Goal: Task Accomplishment & Management: Use online tool/utility

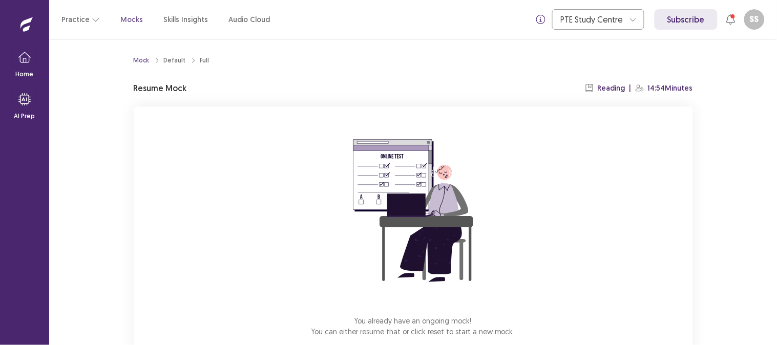
click at [536, 258] on div "You already have an ongoing mock! You can either resume that or click reset to …" at bounding box center [413, 242] width 559 height 273
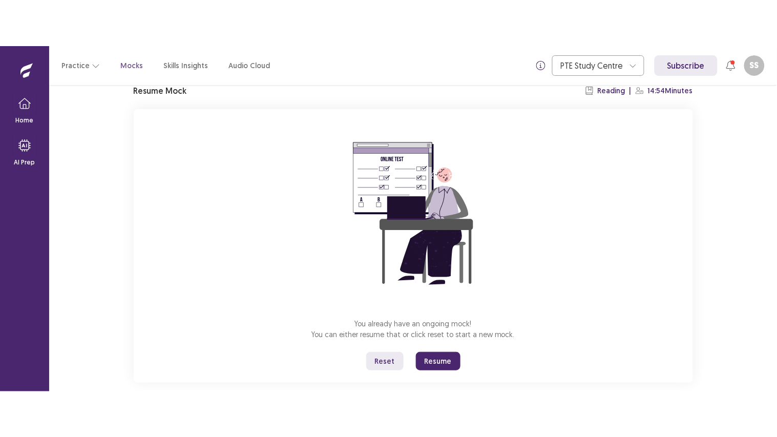
scroll to position [59, 0]
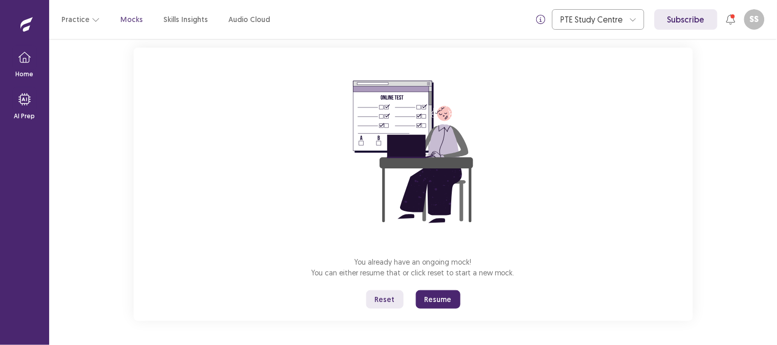
click at [426, 298] on button "Resume" at bounding box center [438, 299] width 45 height 18
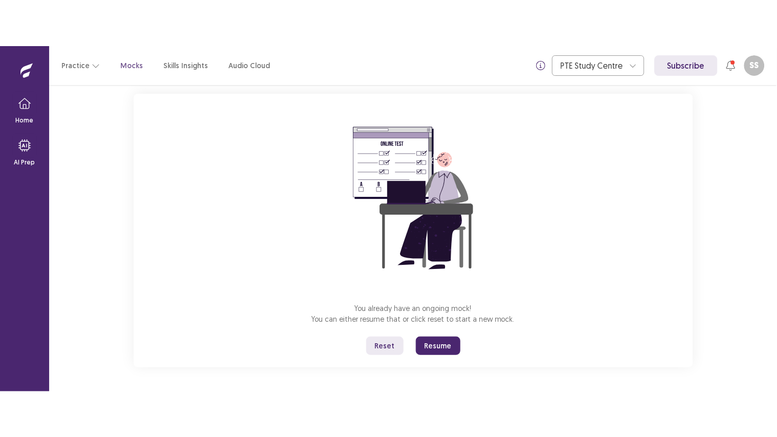
scroll to position [0, 0]
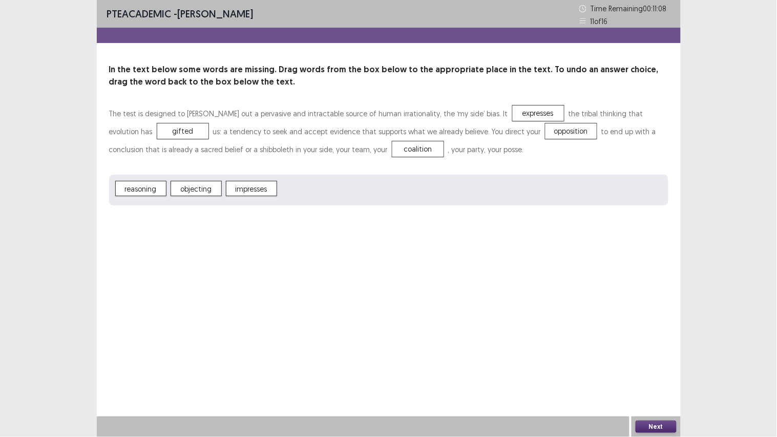
click at [661, 345] on button "Next" at bounding box center [655, 426] width 41 height 12
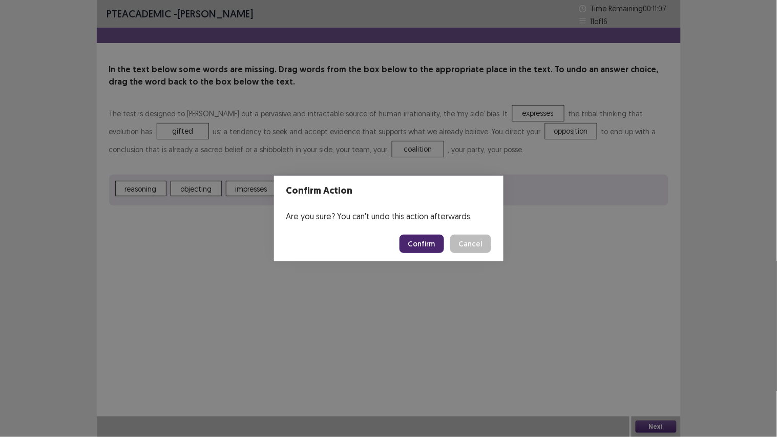
click at [420, 244] on button "Confirm" at bounding box center [421, 243] width 45 height 18
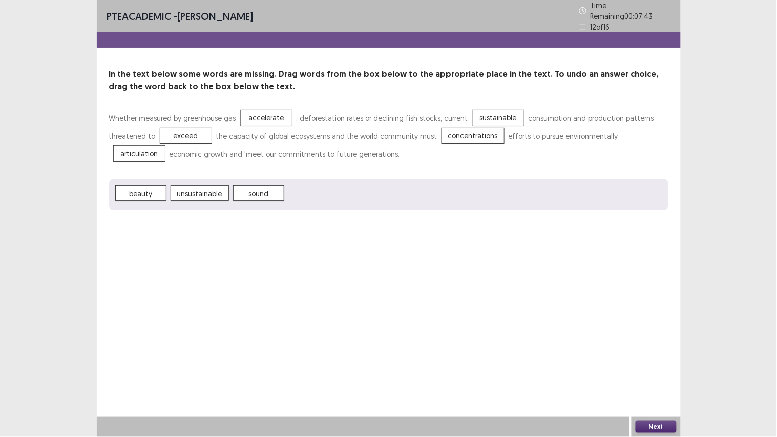
click at [649, 345] on button "Next" at bounding box center [655, 426] width 41 height 12
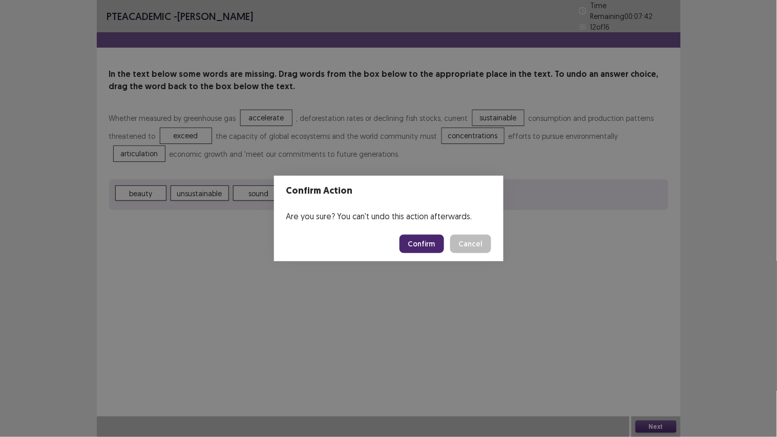
click at [421, 242] on button "Confirm" at bounding box center [421, 243] width 45 height 18
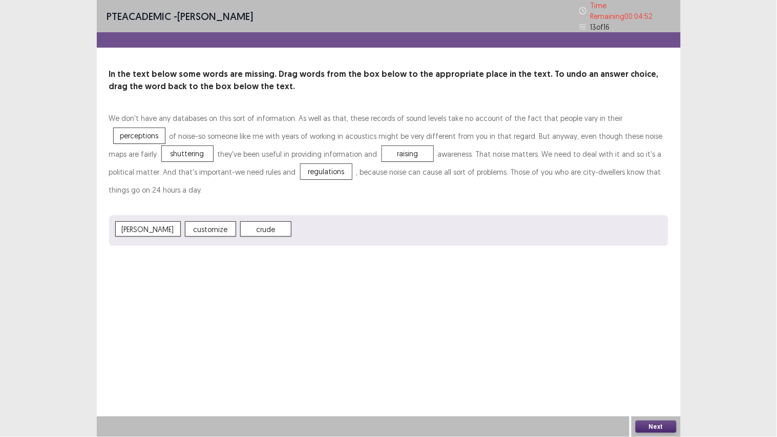
click at [652, 345] on button "Next" at bounding box center [655, 426] width 41 height 12
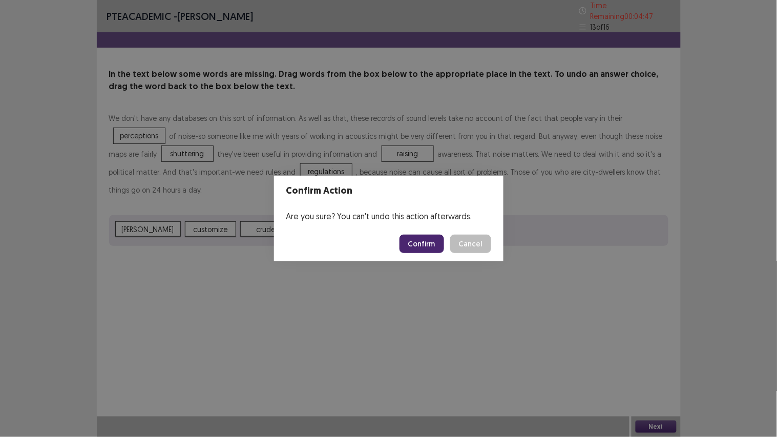
click at [425, 248] on button "Confirm" at bounding box center [421, 243] width 45 height 18
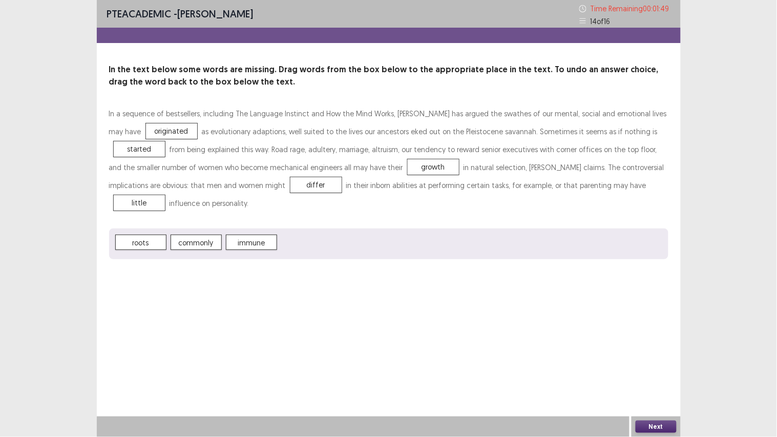
click at [643, 345] on button "Next" at bounding box center [655, 426] width 41 height 12
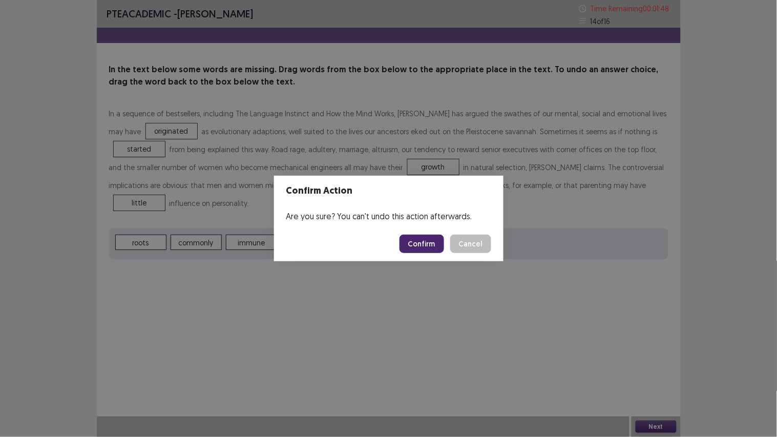
click at [435, 248] on button "Confirm" at bounding box center [421, 243] width 45 height 18
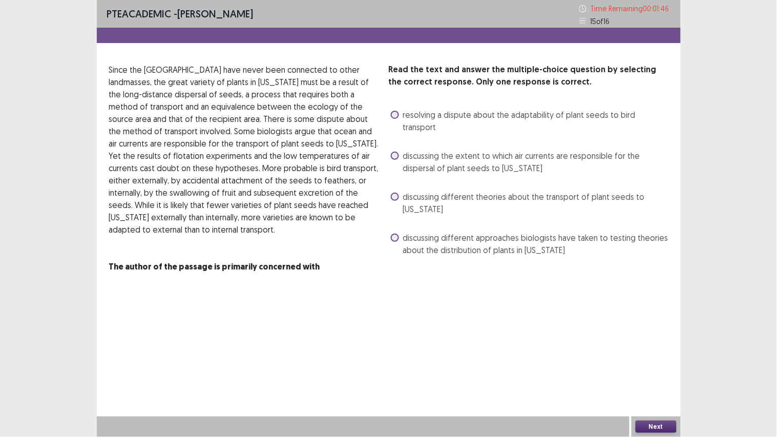
click at [397, 152] on span at bounding box center [395, 156] width 8 height 8
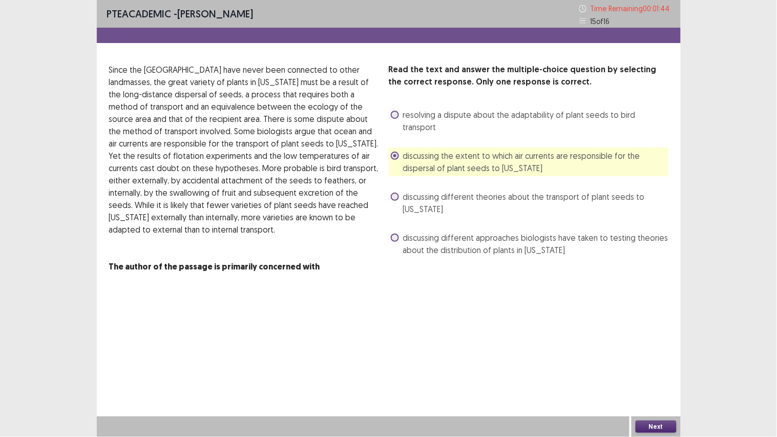
click at [662, 345] on button "Next" at bounding box center [655, 426] width 41 height 12
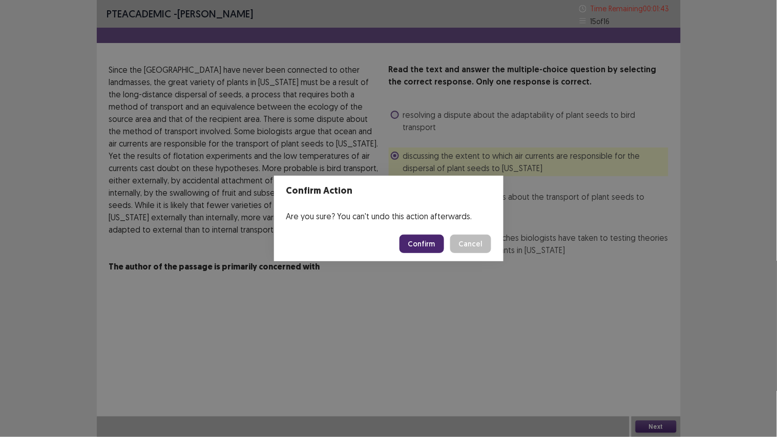
click at [427, 245] on button "Confirm" at bounding box center [421, 243] width 45 height 18
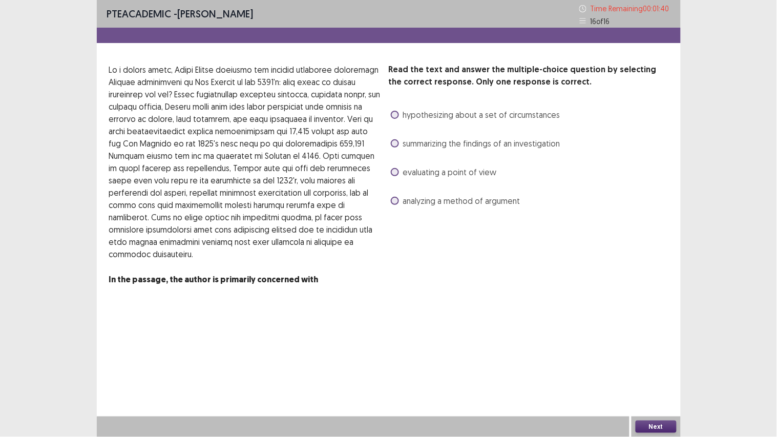
click at [397, 178] on div "evaluating a point of view" at bounding box center [443, 172] width 108 height 16
click at [396, 173] on span at bounding box center [395, 172] width 8 height 8
click at [667, 345] on button "Next" at bounding box center [655, 426] width 41 height 12
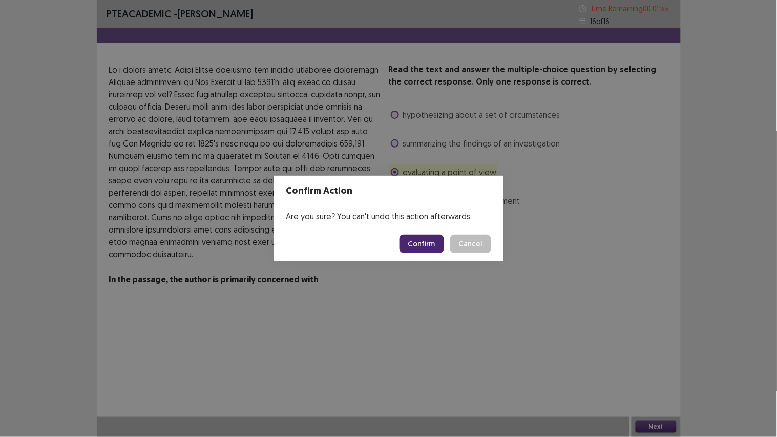
click at [431, 250] on button "Confirm" at bounding box center [421, 243] width 45 height 18
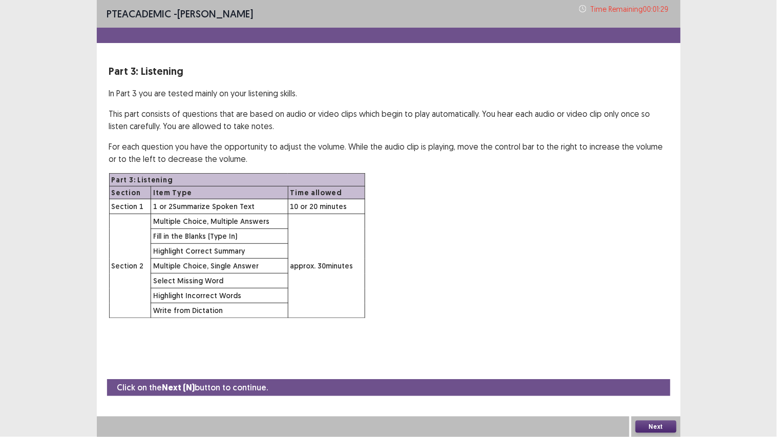
click at [671, 345] on button "Next" at bounding box center [655, 426] width 41 height 12
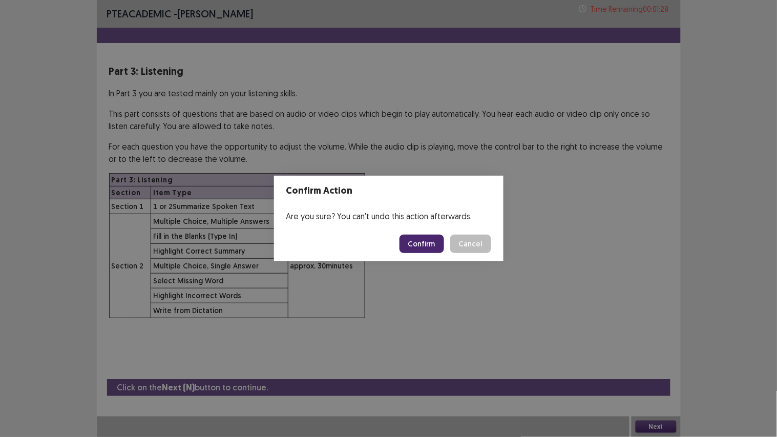
click at [421, 243] on button "Confirm" at bounding box center [421, 243] width 45 height 18
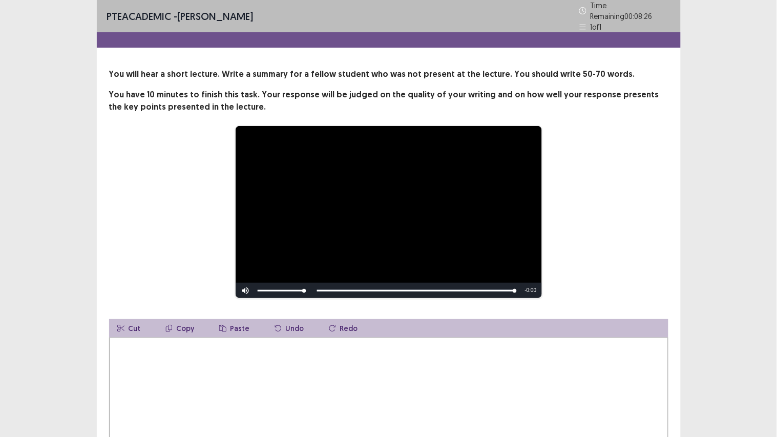
click at [314, 345] on textarea at bounding box center [388, 393] width 559 height 113
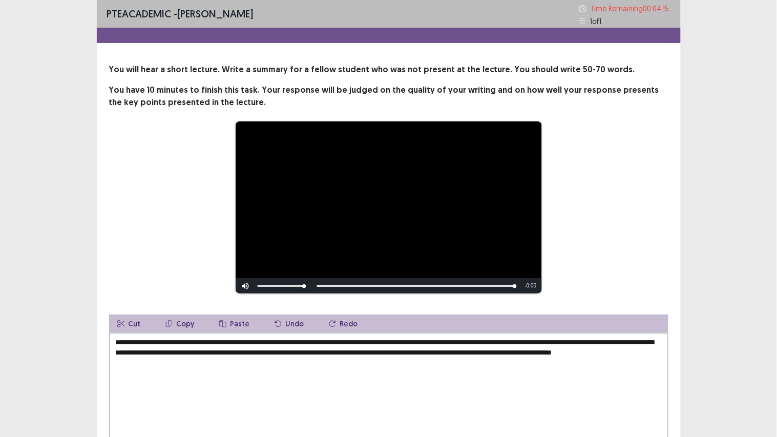
click at [654, 298] on div "**********" at bounding box center [389, 263] width 584 height 400
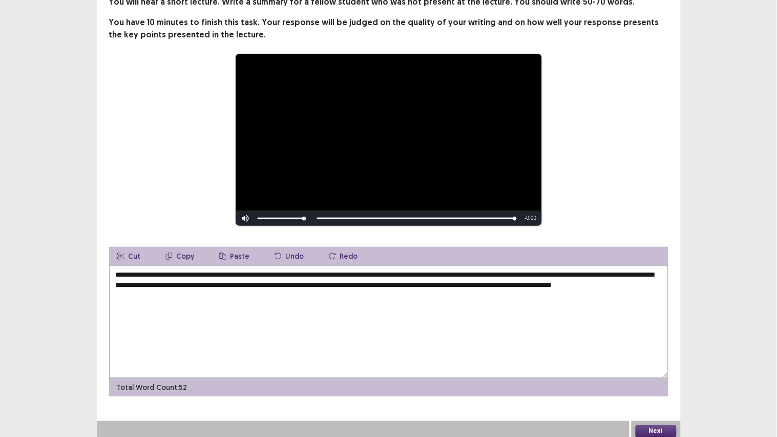
scroll to position [68, 0]
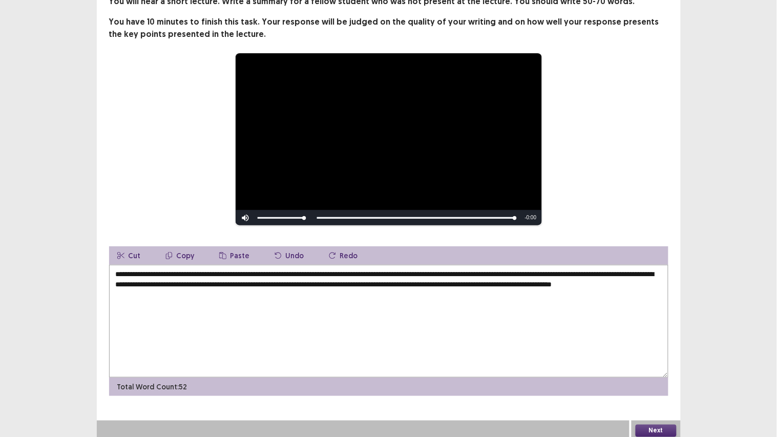
click at [227, 300] on textarea "**********" at bounding box center [388, 321] width 559 height 113
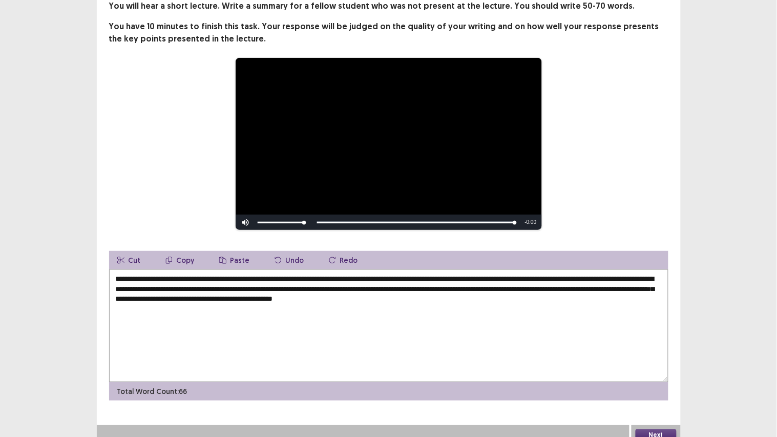
type textarea "**********"
click at [648, 345] on button "Next" at bounding box center [655, 435] width 41 height 12
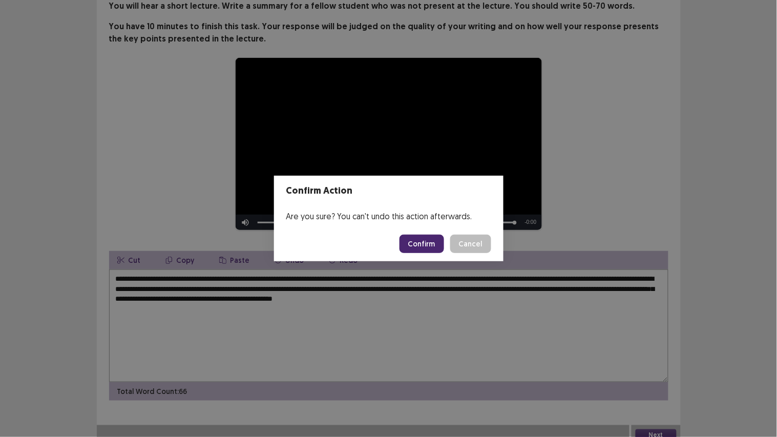
click at [418, 242] on button "Confirm" at bounding box center [421, 243] width 45 height 18
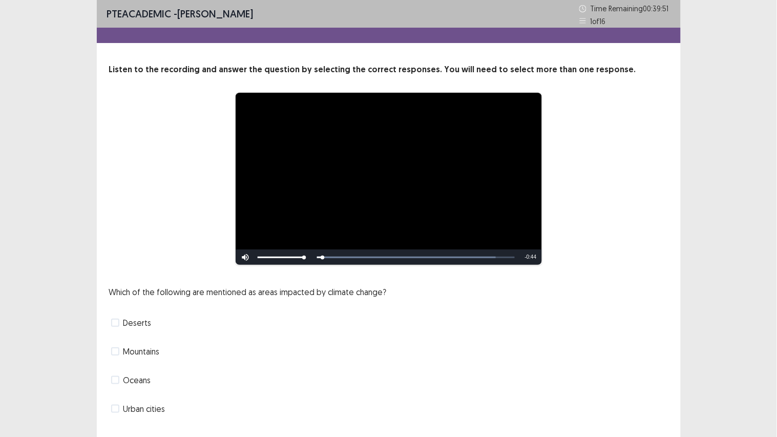
click at [531, 331] on div "Which of the following are mentioned as areas impacted by climate change? Deser…" at bounding box center [388, 351] width 559 height 131
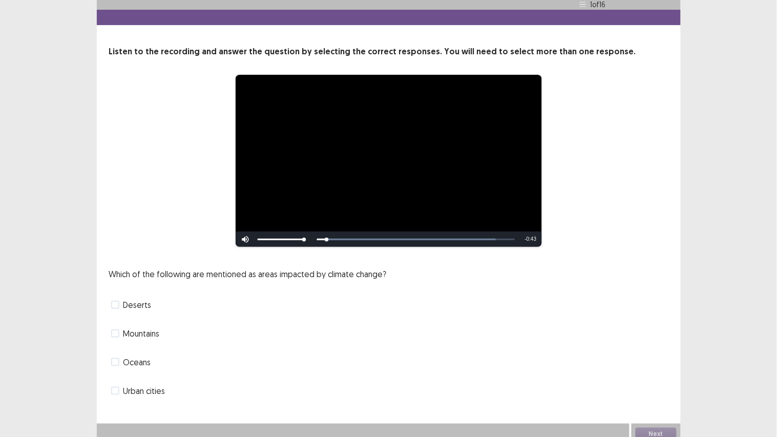
scroll to position [25, 0]
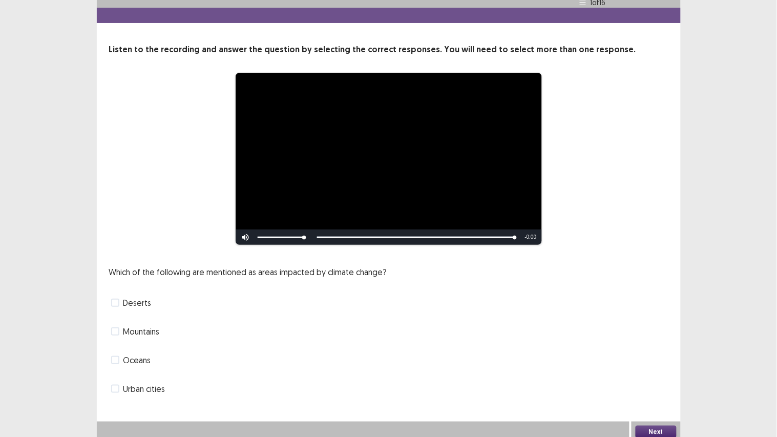
click at [118, 327] on span at bounding box center [115, 331] width 8 height 8
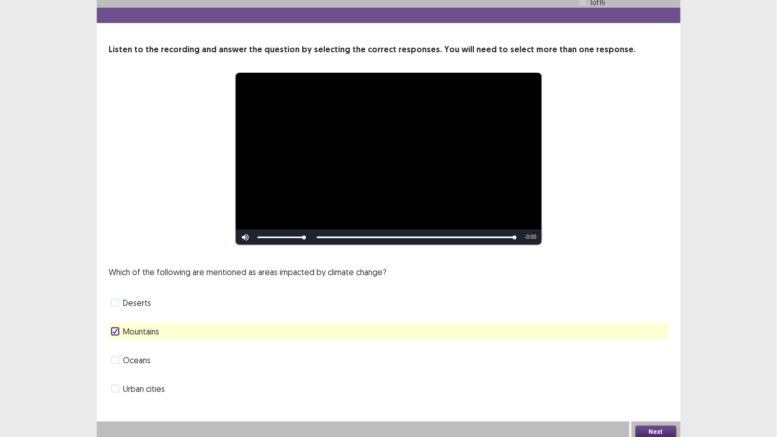
click at [117, 345] on span at bounding box center [115, 360] width 8 height 8
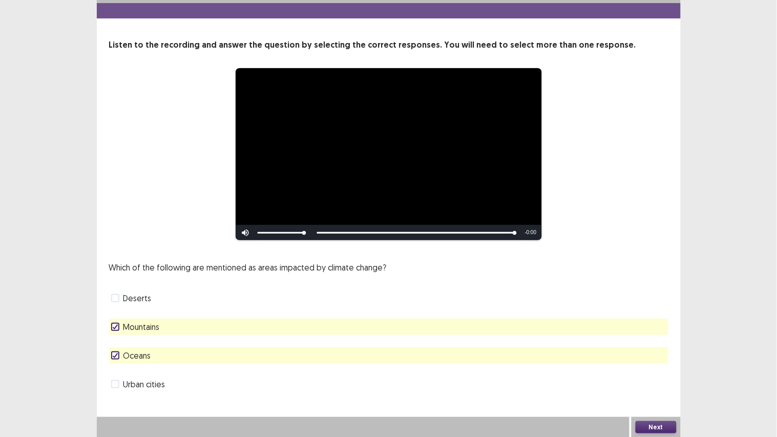
click at [646, 345] on button "Next" at bounding box center [655, 427] width 41 height 12
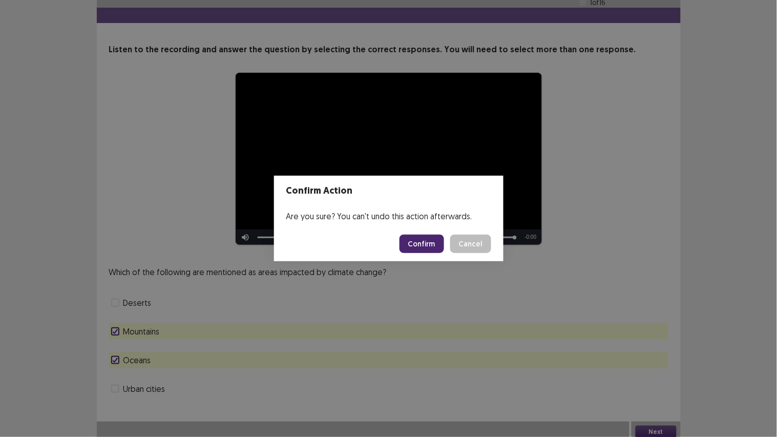
click at [421, 243] on button "Confirm" at bounding box center [421, 243] width 45 height 18
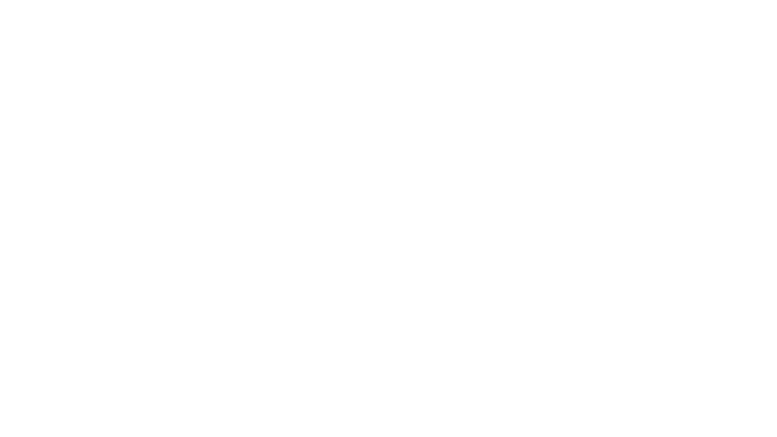
scroll to position [0, 0]
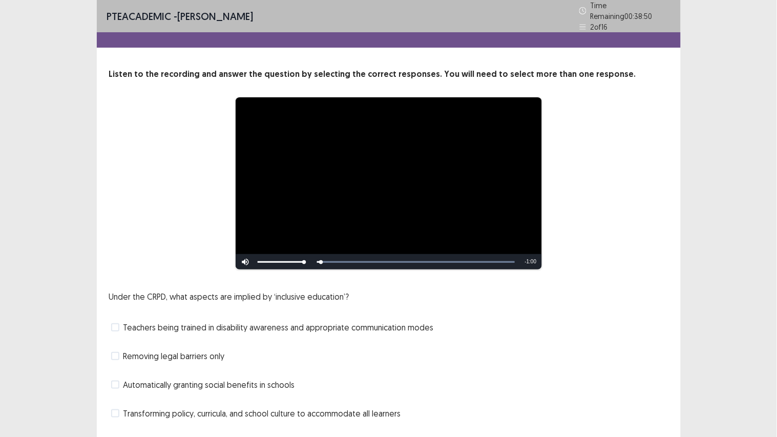
click at [555, 333] on div "Under the CRPD, what aspects are implied by ‘inclusive education’? Teachers bei…" at bounding box center [388, 355] width 559 height 131
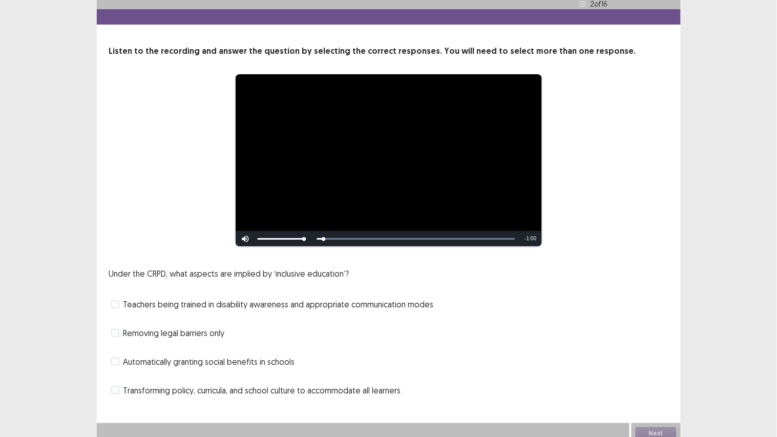
scroll to position [25, 0]
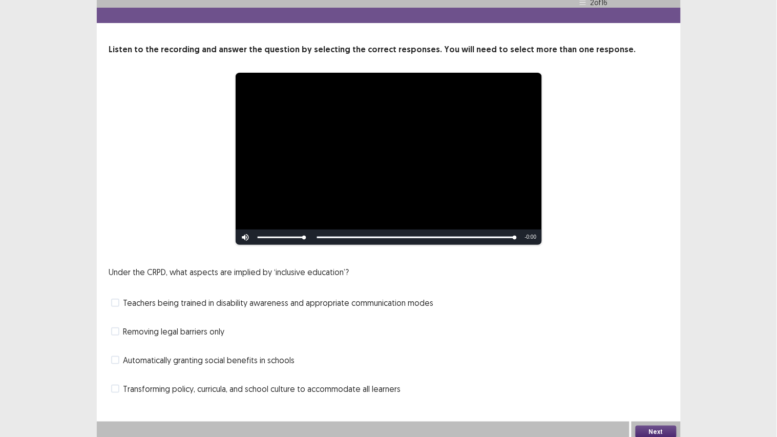
click at [115, 345] on span at bounding box center [115, 360] width 8 height 8
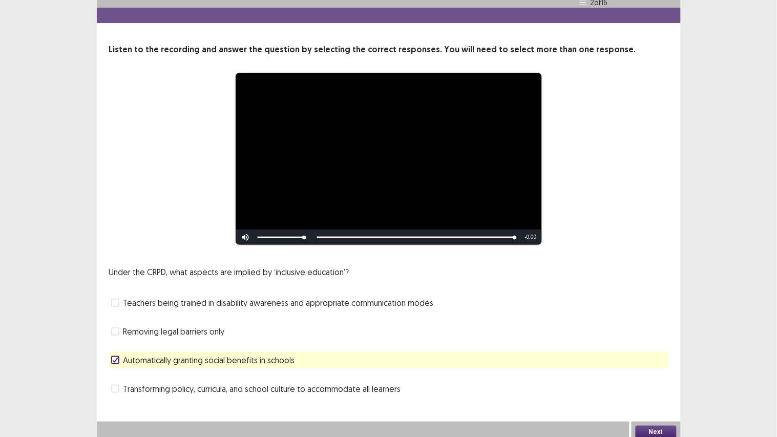
click at [115, 303] on label "Teachers being trained in disability awareness and appropriate communication mo…" at bounding box center [272, 302] width 323 height 12
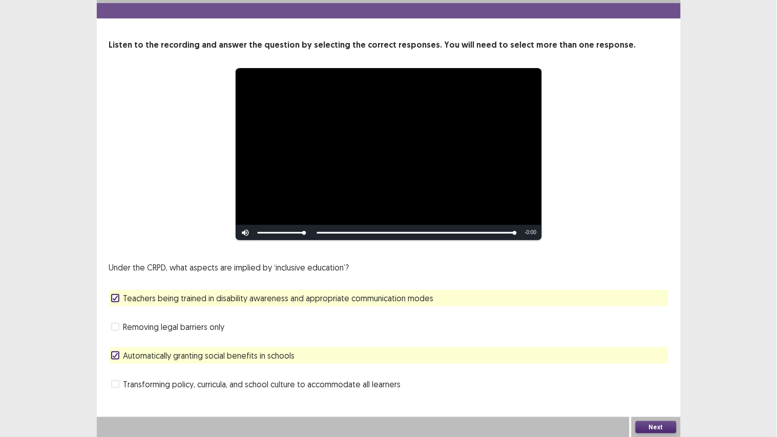
click at [657, 345] on button "Next" at bounding box center [655, 427] width 41 height 12
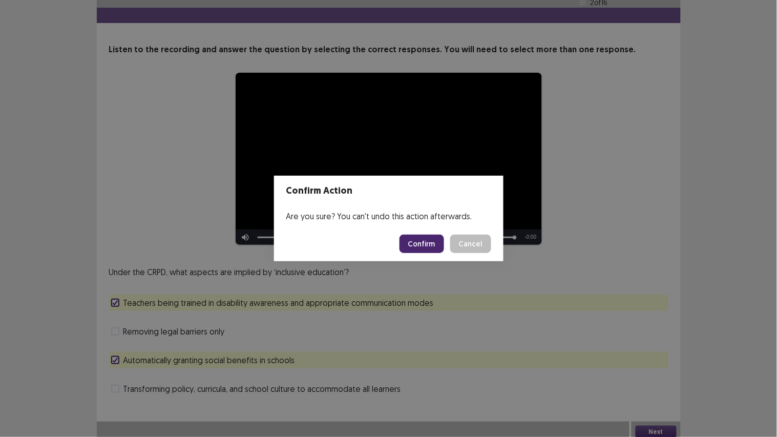
click at [414, 247] on button "Confirm" at bounding box center [421, 243] width 45 height 18
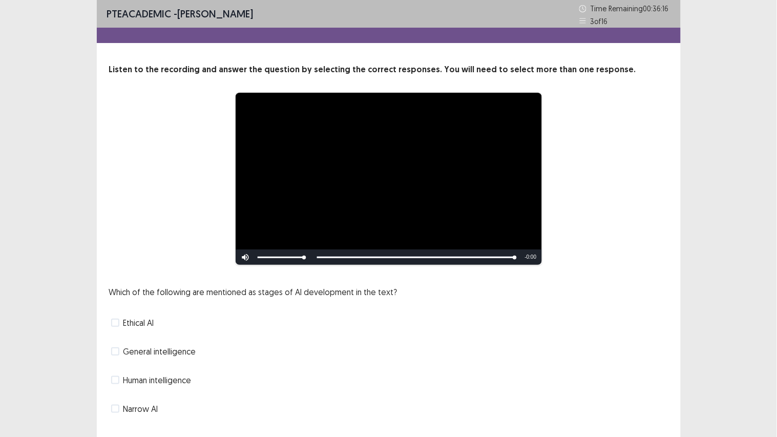
click at [114, 345] on label "Narrow AI" at bounding box center [134, 408] width 47 height 12
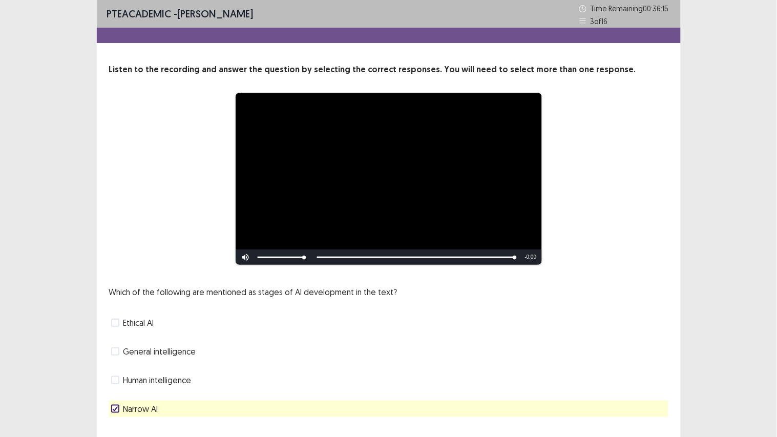
click at [113, 345] on span at bounding box center [115, 351] width 8 height 8
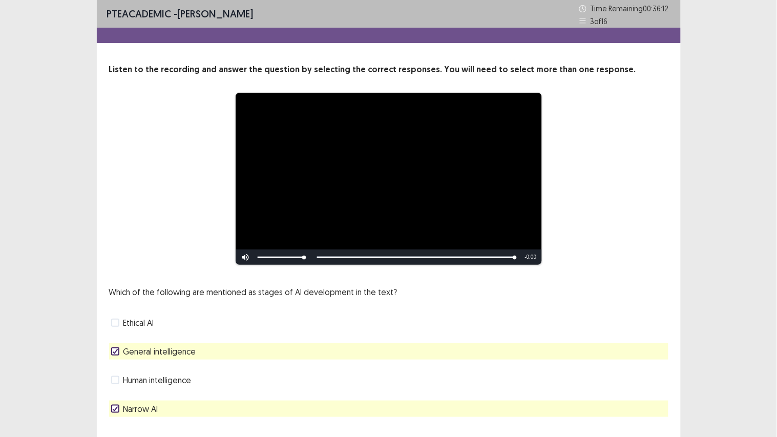
click at [633, 330] on div "Ethical AI" at bounding box center [388, 322] width 559 height 16
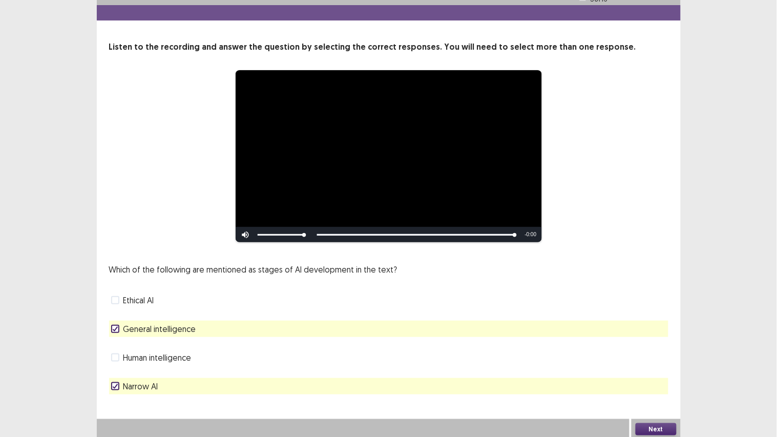
scroll to position [25, 0]
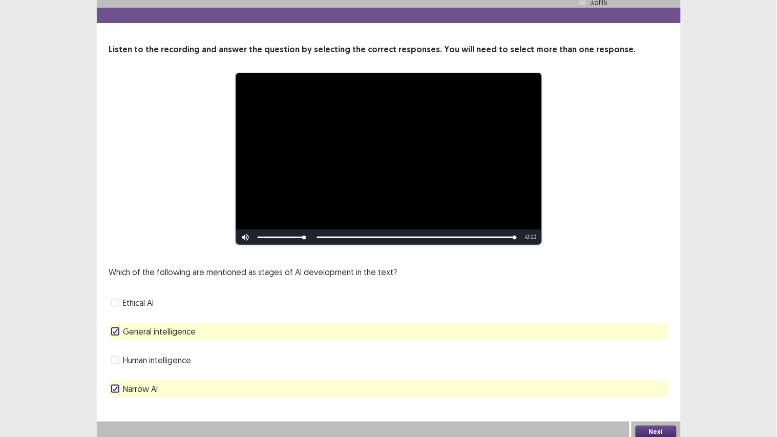
click at [668, 345] on button "Next" at bounding box center [655, 431] width 41 height 12
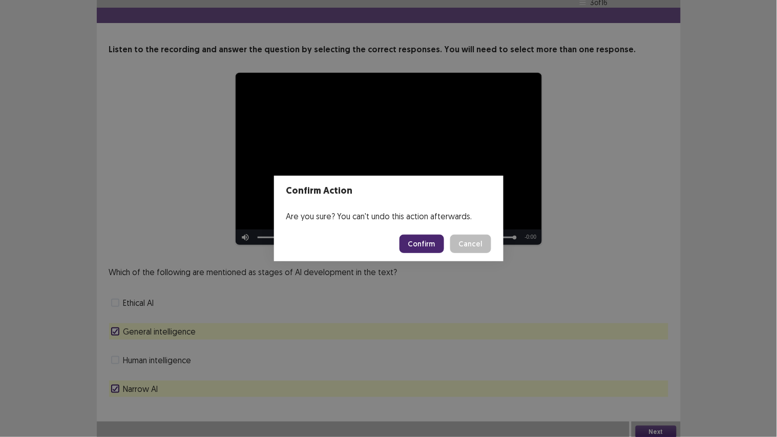
click at [426, 244] on button "Confirm" at bounding box center [421, 243] width 45 height 18
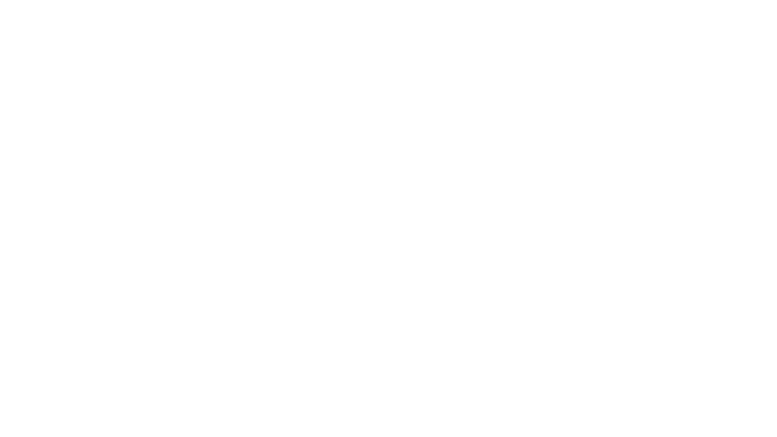
scroll to position [0, 0]
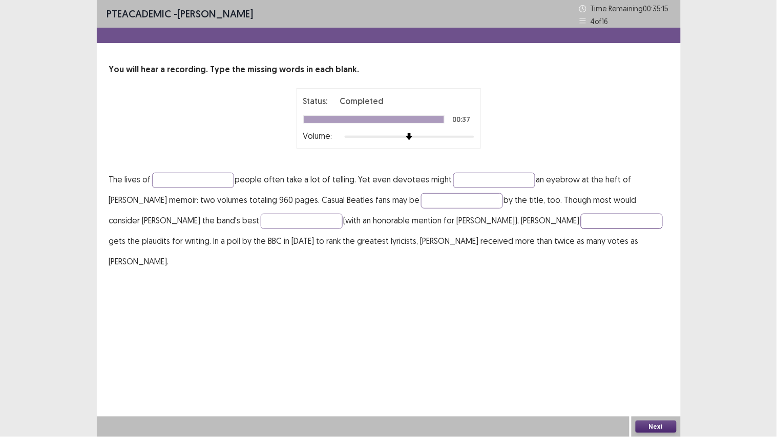
click at [581, 227] on input "text" at bounding box center [622, 220] width 82 height 15
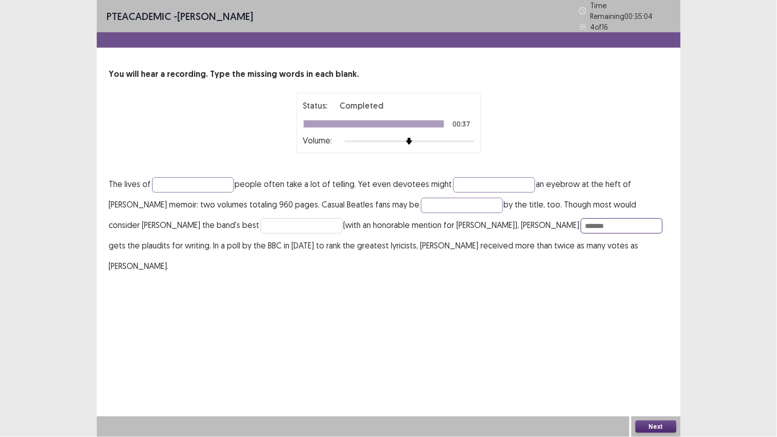
type input "*******"
click at [261, 221] on input "text" at bounding box center [302, 225] width 82 height 15
type input "********"
click at [421, 198] on input "text" at bounding box center [462, 205] width 82 height 15
type input "********"
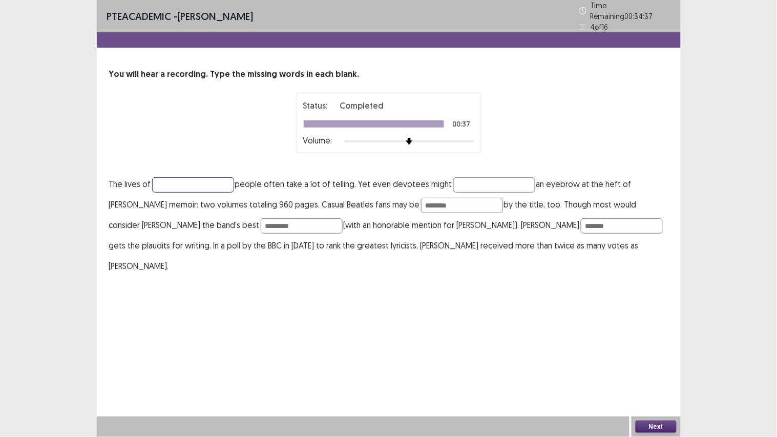
click at [198, 177] on input "text" at bounding box center [193, 184] width 82 height 15
type input "**********"
click at [489, 177] on input "text" at bounding box center [494, 184] width 82 height 15
click at [458, 179] on input "******" at bounding box center [494, 184] width 82 height 15
type input "******"
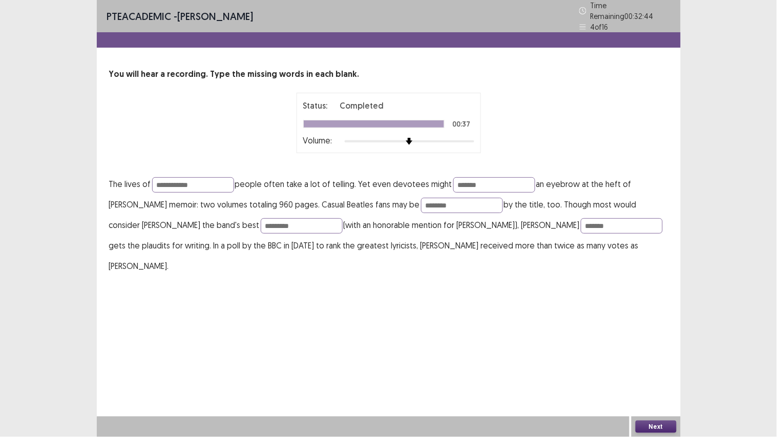
click at [651, 345] on button "Next" at bounding box center [655, 426] width 41 height 12
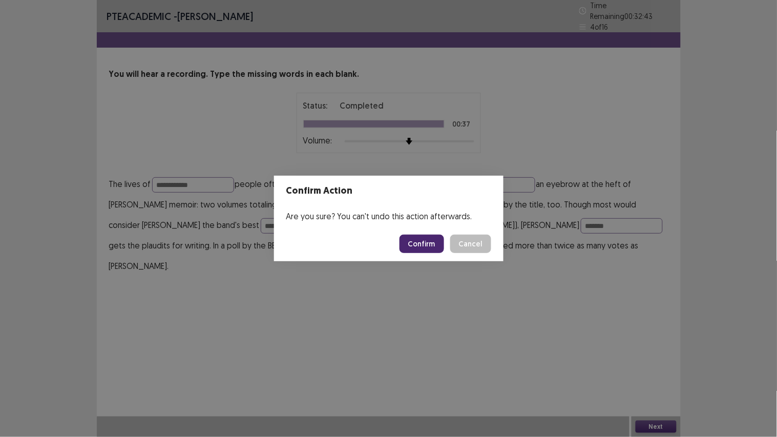
click at [419, 240] on button "Confirm" at bounding box center [421, 243] width 45 height 18
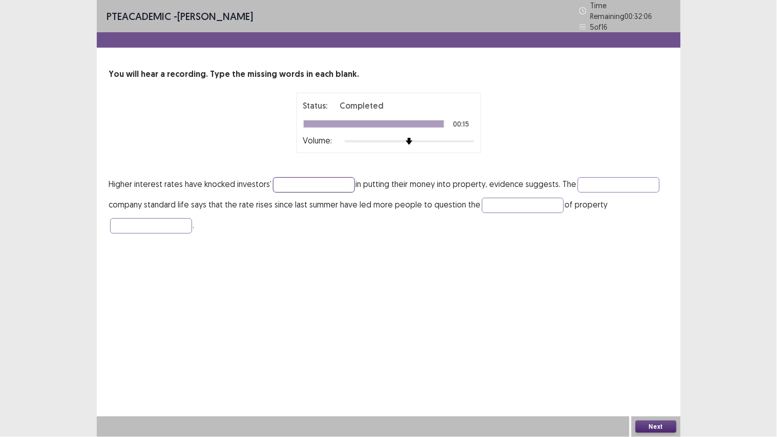
click at [300, 180] on input "text" at bounding box center [314, 184] width 82 height 15
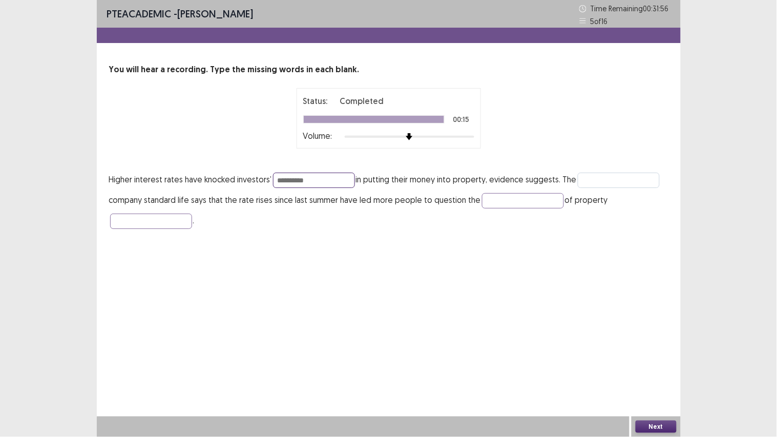
type input "**********"
click at [586, 178] on input "text" at bounding box center [618, 180] width 82 height 15
type input "*********"
click at [515, 203] on input "text" at bounding box center [523, 200] width 82 height 15
type input "*"
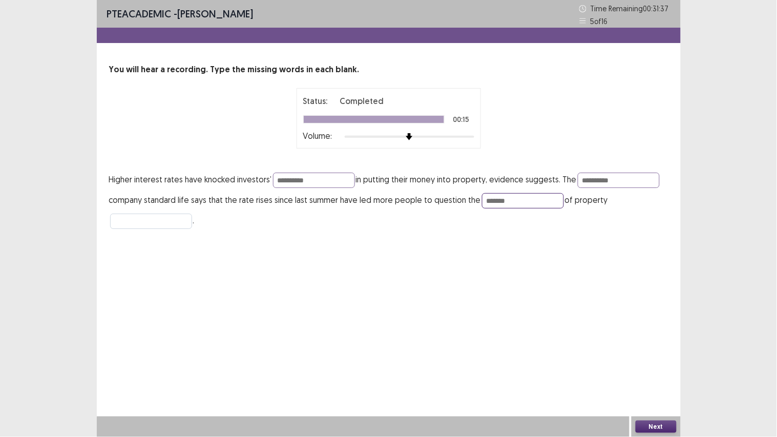
type input "*******"
click at [171, 217] on input "text" at bounding box center [151, 220] width 82 height 15
type input "******"
click at [496, 199] on input "*******" at bounding box center [523, 200] width 82 height 15
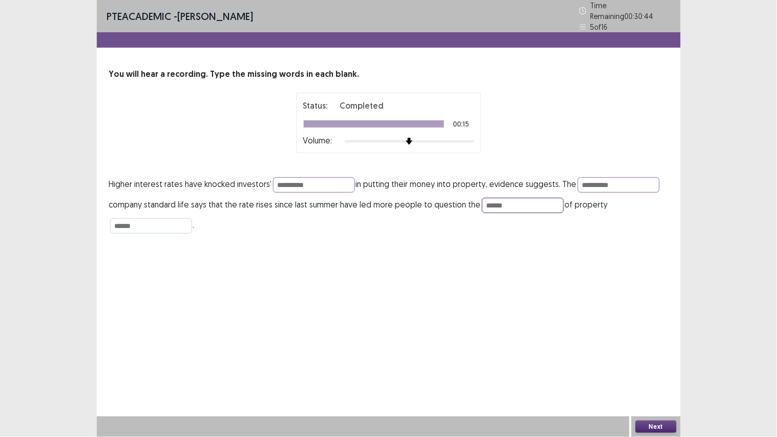
type input "******"
click at [166, 226] on input "******" at bounding box center [151, 225] width 82 height 15
type input "**********"
click at [661, 345] on button "Next" at bounding box center [655, 426] width 41 height 12
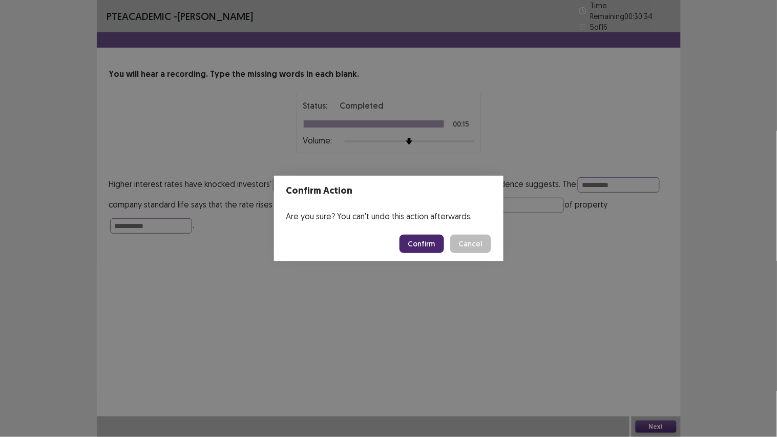
click at [472, 251] on button "Cancel" at bounding box center [470, 243] width 41 height 18
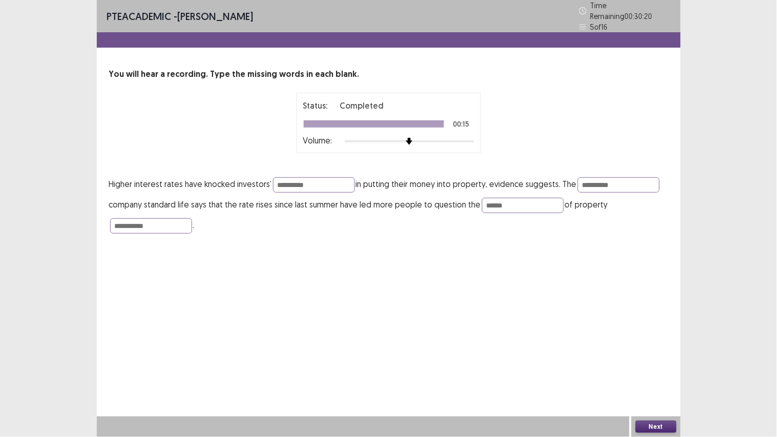
click at [650, 345] on button "Next" at bounding box center [655, 426] width 41 height 12
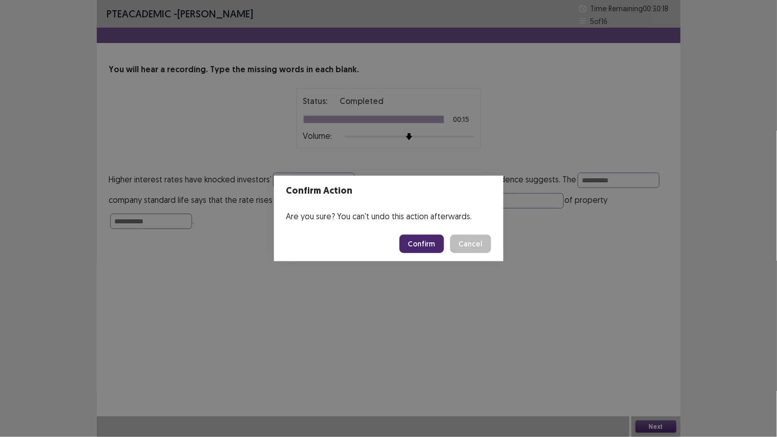
click at [424, 248] on button "Confirm" at bounding box center [421, 243] width 45 height 18
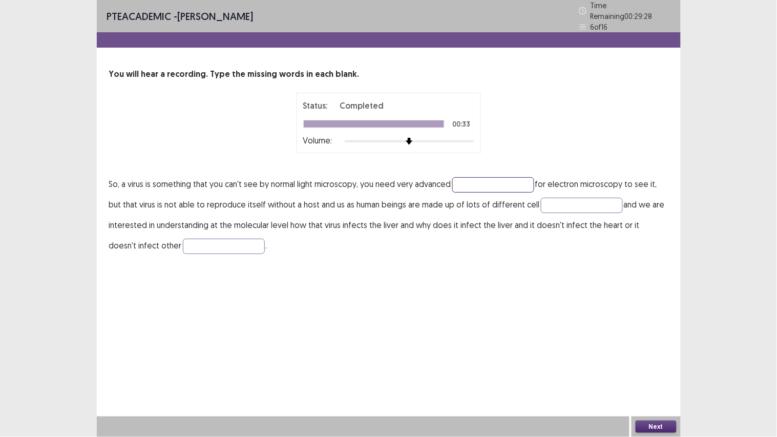
click at [481, 181] on input "text" at bounding box center [493, 184] width 82 height 15
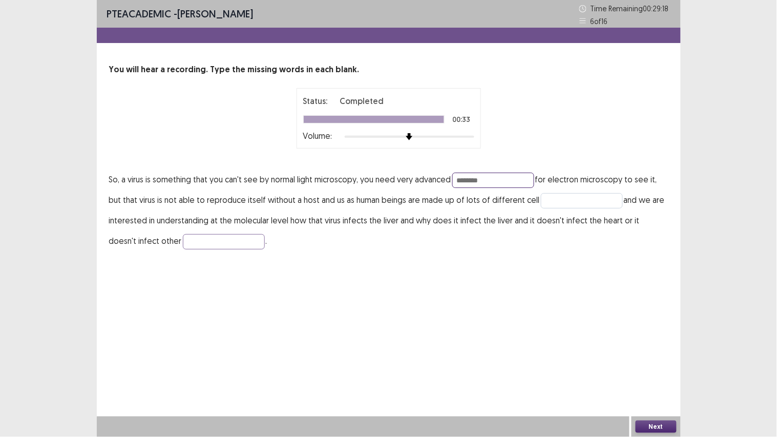
type input "********"
click at [560, 198] on input "text" at bounding box center [582, 200] width 82 height 15
type input "*****"
click at [210, 231] on p "So, a virus is something that you can't see by normal light microscopy, you nee…" at bounding box center [388, 210] width 559 height 82
click at [207, 238] on input "text" at bounding box center [224, 241] width 82 height 15
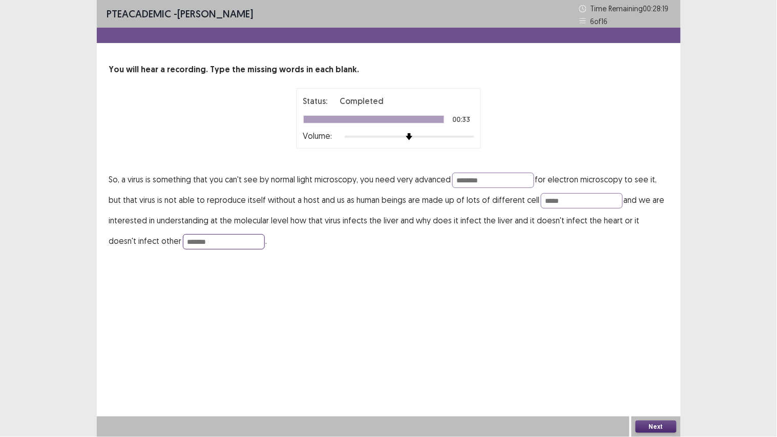
type input "*******"
click at [640, 345] on button "Next" at bounding box center [655, 426] width 41 height 12
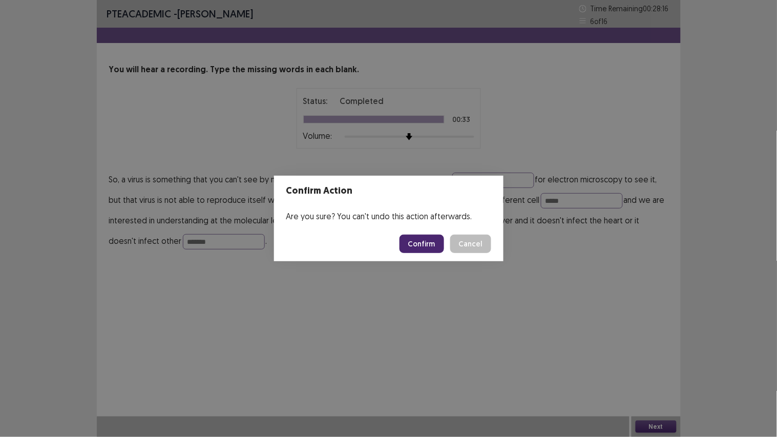
click at [426, 246] on button "Confirm" at bounding box center [421, 243] width 45 height 18
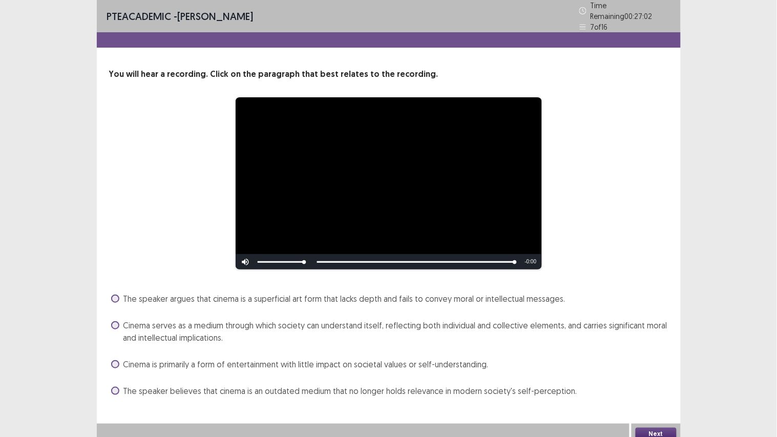
click at [116, 321] on span at bounding box center [115, 325] width 8 height 8
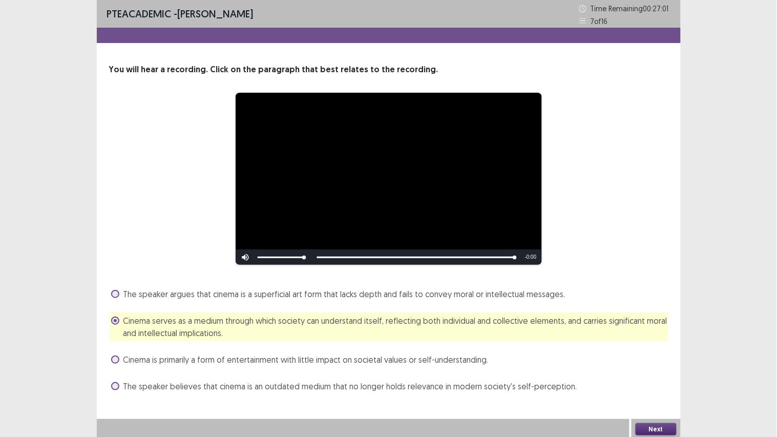
click at [653, 345] on button "Next" at bounding box center [655, 429] width 41 height 12
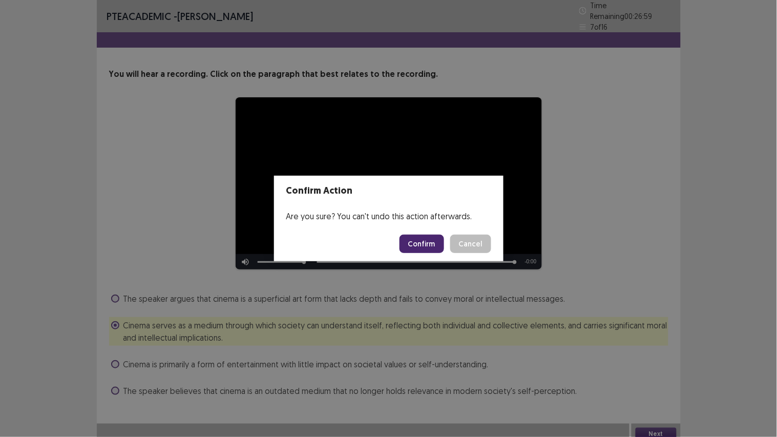
click at [435, 244] on button "Confirm" at bounding box center [421, 243] width 45 height 18
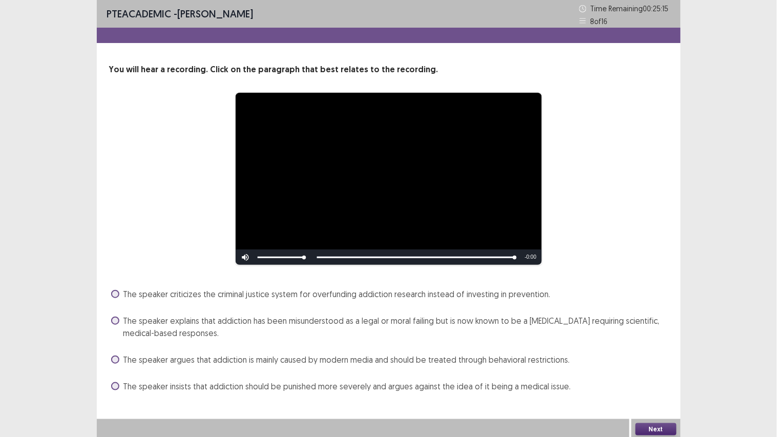
click at [118, 321] on span at bounding box center [115, 320] width 8 height 8
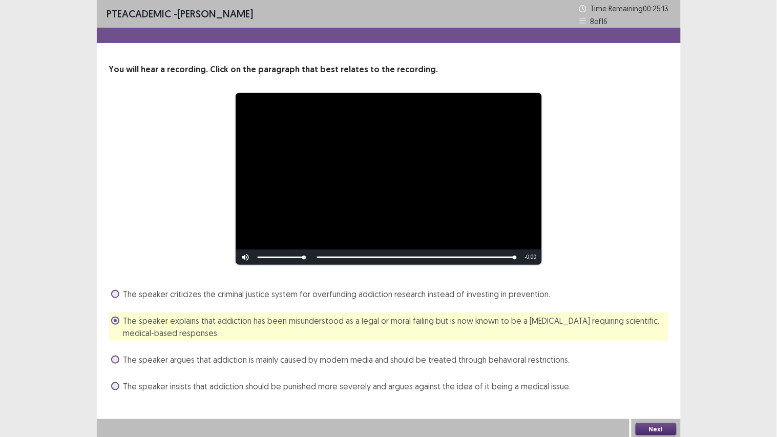
click at [647, 345] on button "Next" at bounding box center [655, 429] width 41 height 12
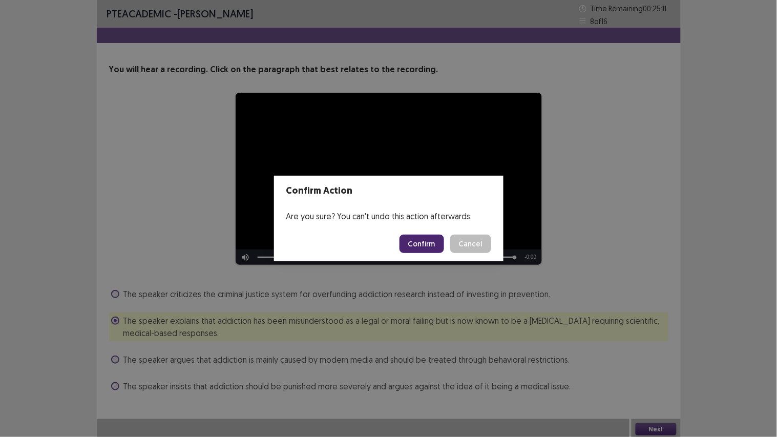
click at [432, 239] on button "Confirm" at bounding box center [421, 243] width 45 height 18
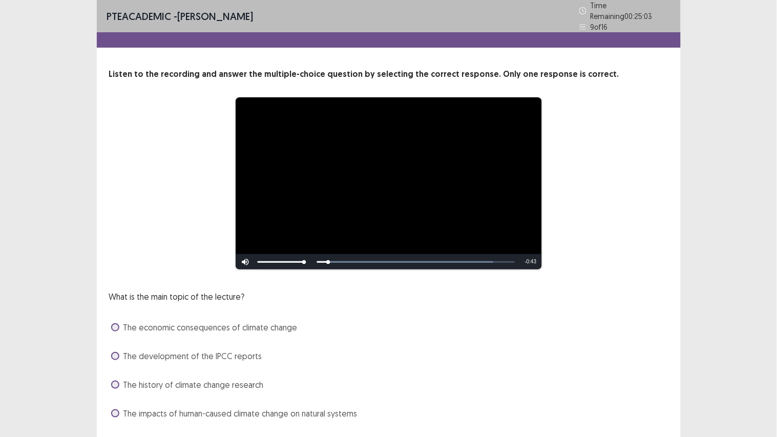
click at [562, 290] on div "What is the main topic of the lecture? The economic consequences of climate cha…" at bounding box center [388, 355] width 559 height 131
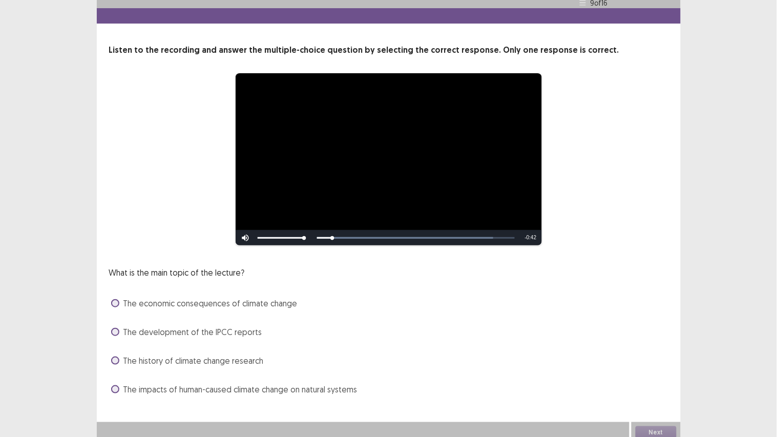
scroll to position [25, 0]
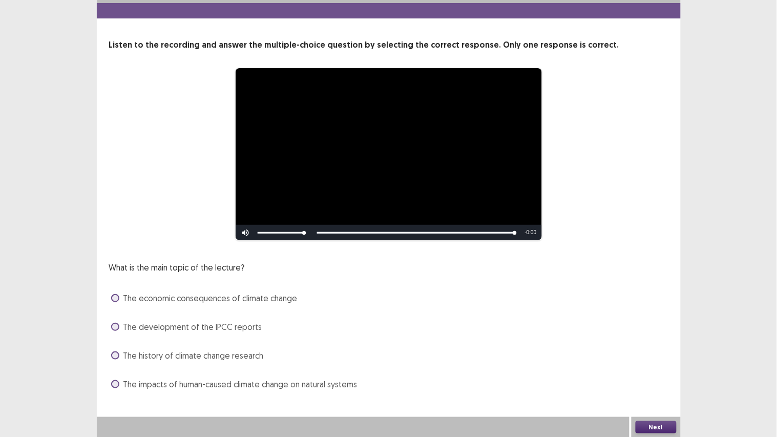
click at [111, 345] on span at bounding box center [115, 384] width 8 height 8
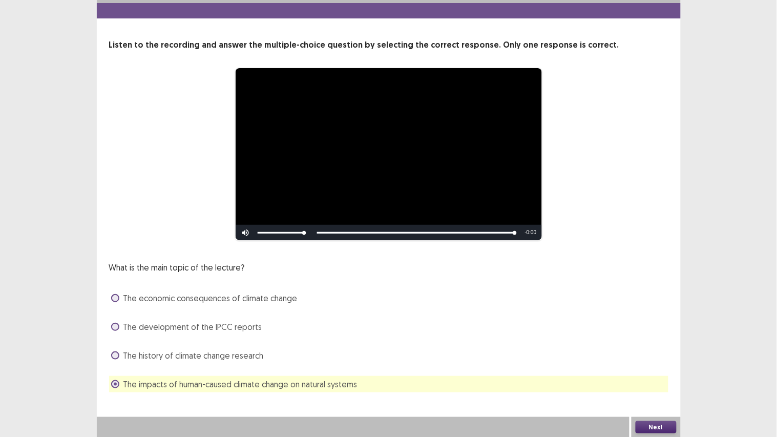
click at [653, 345] on button "Next" at bounding box center [655, 427] width 41 height 12
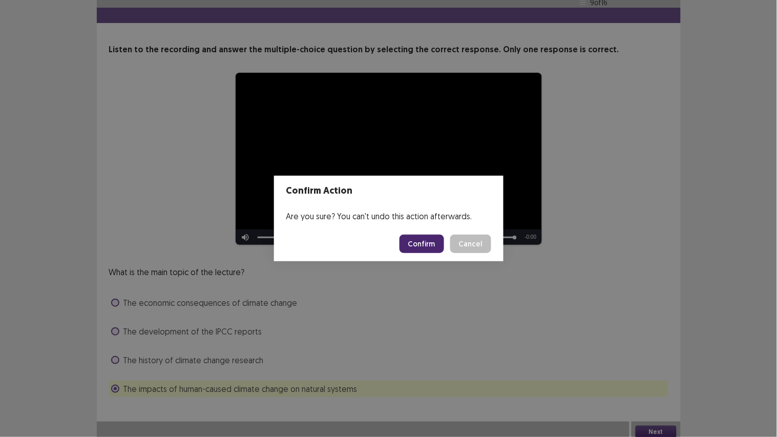
click at [416, 251] on button "Confirm" at bounding box center [421, 243] width 45 height 18
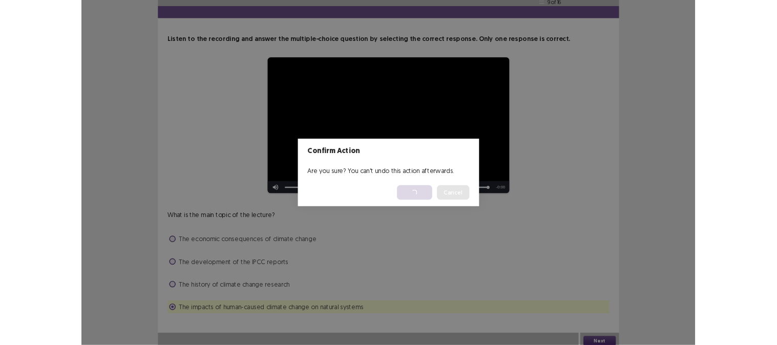
scroll to position [0, 0]
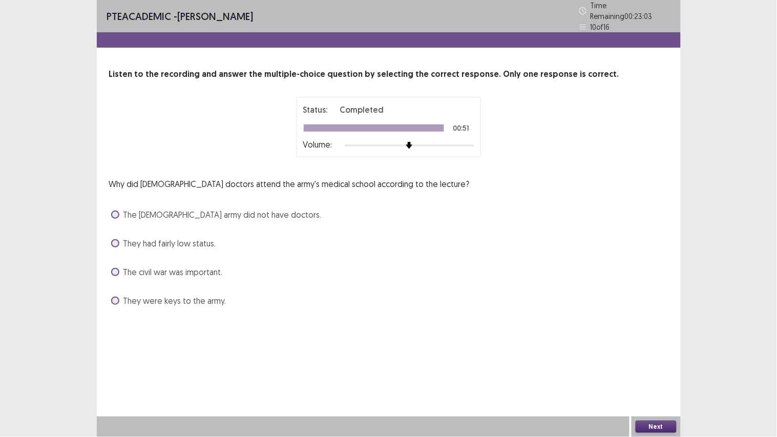
click at [118, 239] on span at bounding box center [115, 243] width 8 height 8
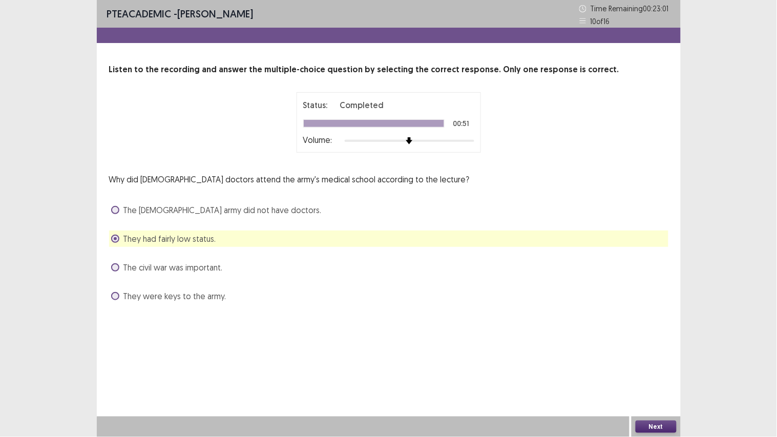
click at [650, 345] on button "Next" at bounding box center [655, 426] width 41 height 12
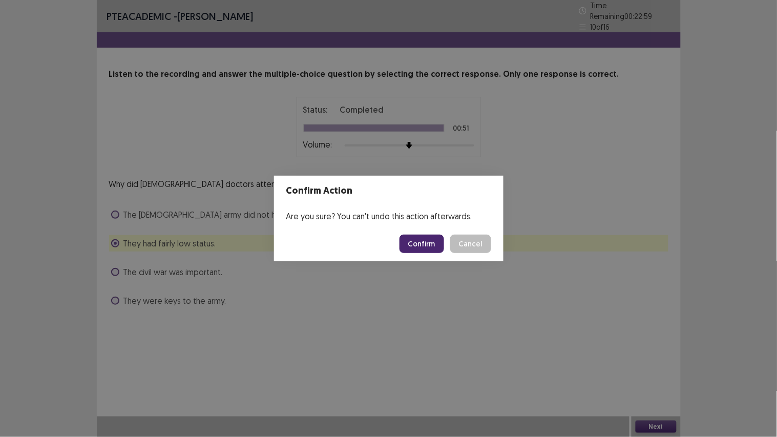
click at [431, 244] on button "Confirm" at bounding box center [421, 243] width 45 height 18
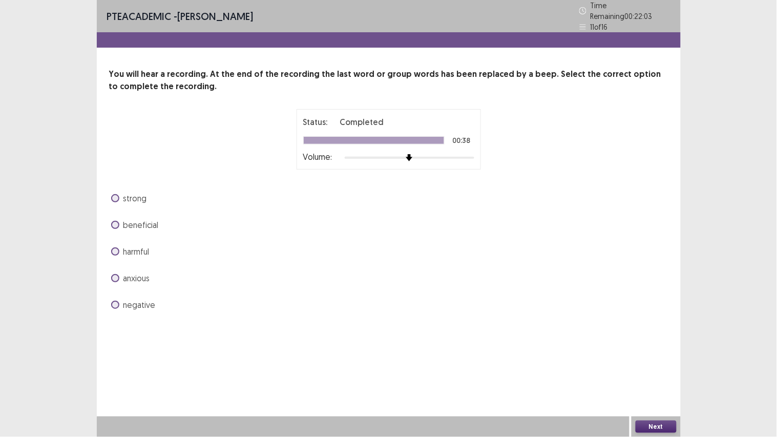
click at [113, 194] on span at bounding box center [115, 198] width 8 height 8
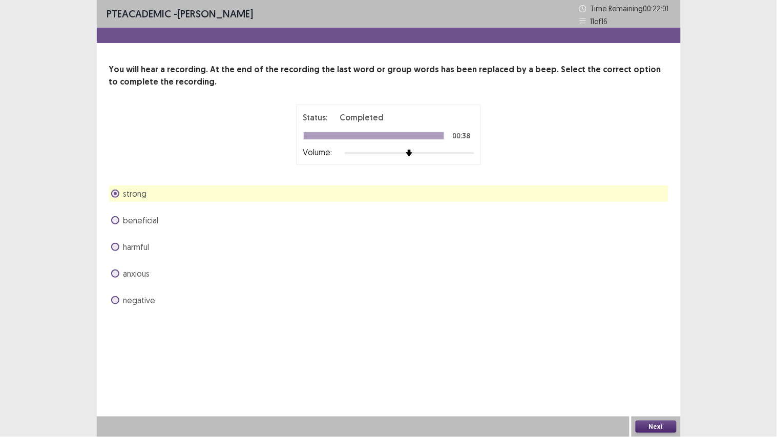
click at [649, 345] on button "Next" at bounding box center [655, 426] width 41 height 12
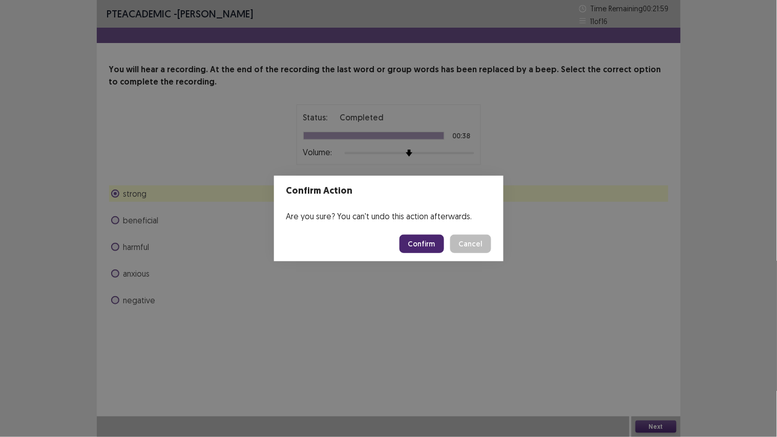
click at [412, 246] on button "Confirm" at bounding box center [421, 243] width 45 height 18
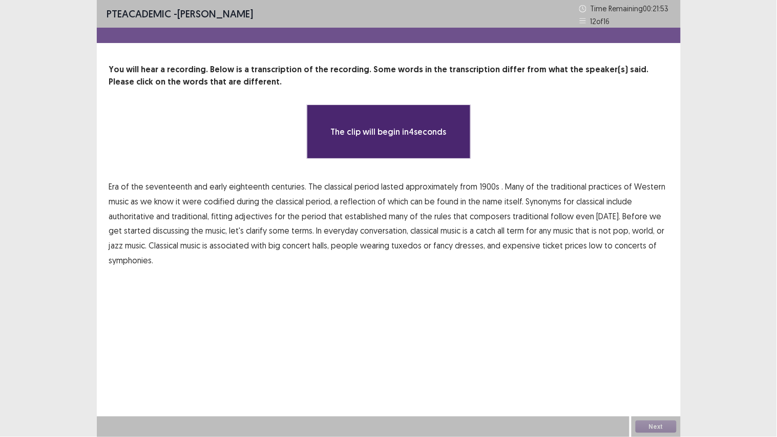
click at [482, 187] on span "1900s" at bounding box center [490, 186] width 20 height 12
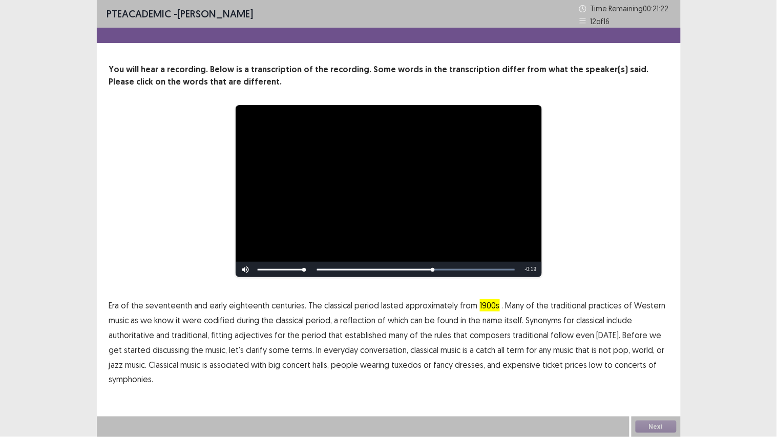
click at [529, 335] on span "traditional" at bounding box center [531, 335] width 36 height 12
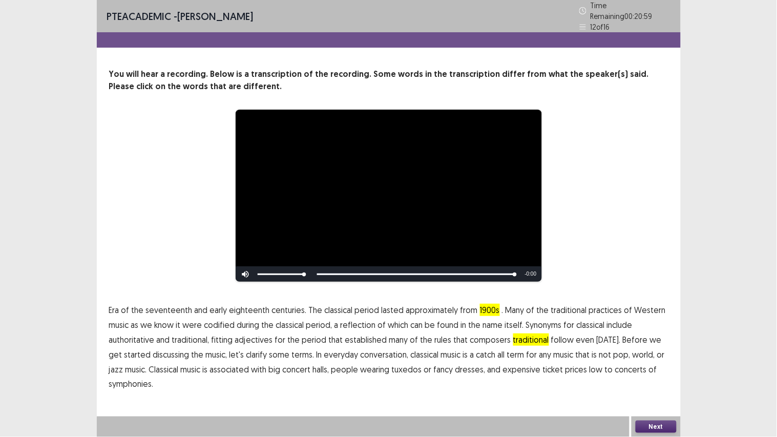
click at [718, 310] on div "**********" at bounding box center [388, 218] width 777 height 437
click at [589, 345] on span "low" at bounding box center [595, 369] width 13 height 12
click at [654, 345] on button "Next" at bounding box center [655, 426] width 41 height 12
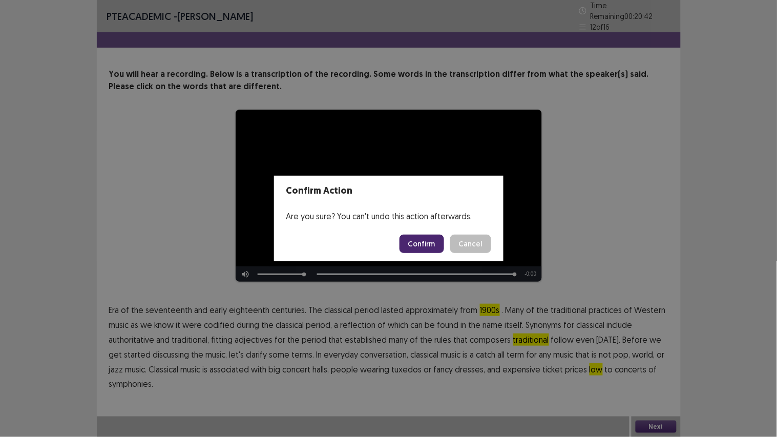
click at [414, 240] on button "Confirm" at bounding box center [421, 243] width 45 height 18
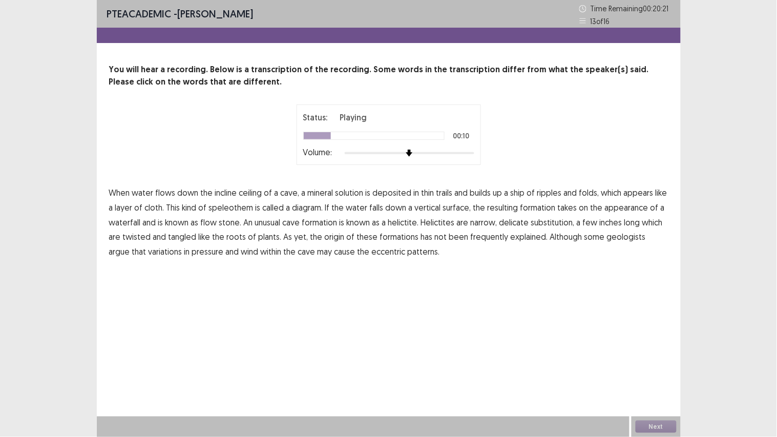
click at [516, 195] on span "ship" at bounding box center [517, 192] width 14 height 12
click at [306, 209] on span "diagram." at bounding box center [307, 207] width 31 height 12
click at [548, 225] on span "substitution," at bounding box center [553, 222] width 44 height 12
click at [479, 237] on span "frequently" at bounding box center [489, 236] width 38 height 12
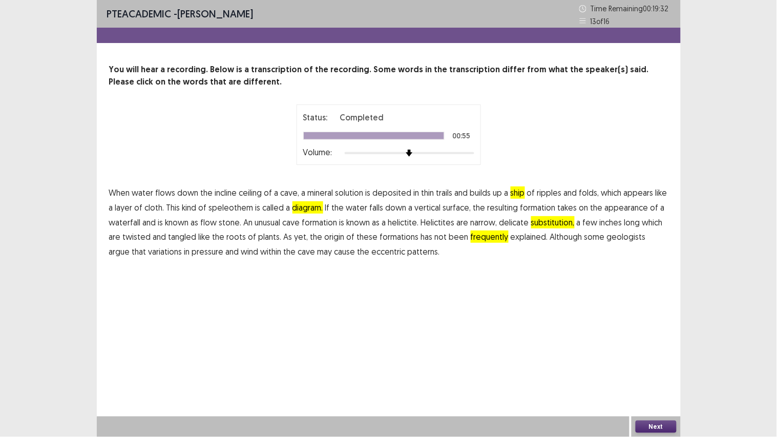
click at [648, 345] on button "Next" at bounding box center [655, 426] width 41 height 12
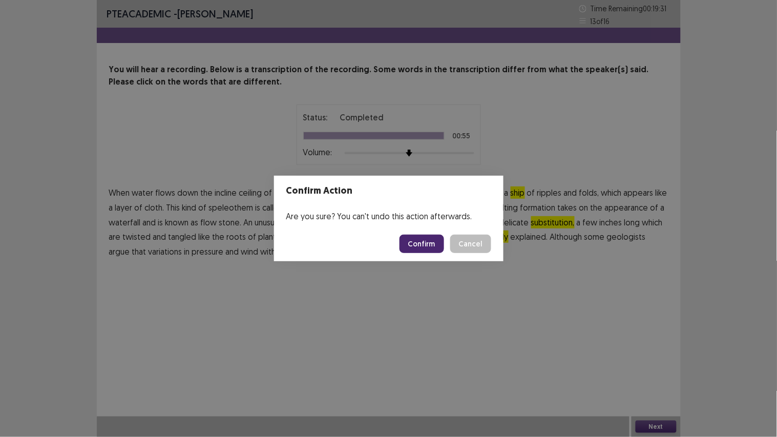
click at [413, 246] on button "Confirm" at bounding box center [421, 243] width 45 height 18
